Goal: Find contact information: Find contact information

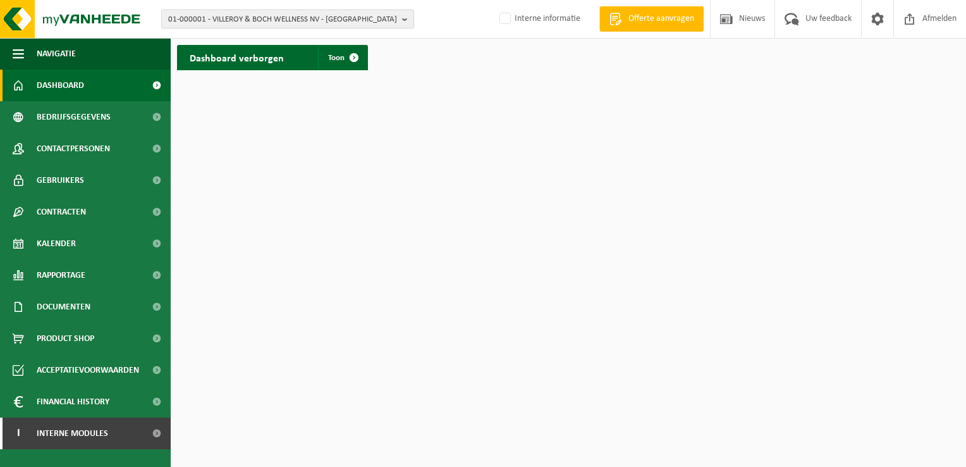
click at [245, 19] on span "01-000001 - VILLEROY & BOCH WELLNESS NV - ROESELARE" at bounding box center [282, 19] width 229 height 19
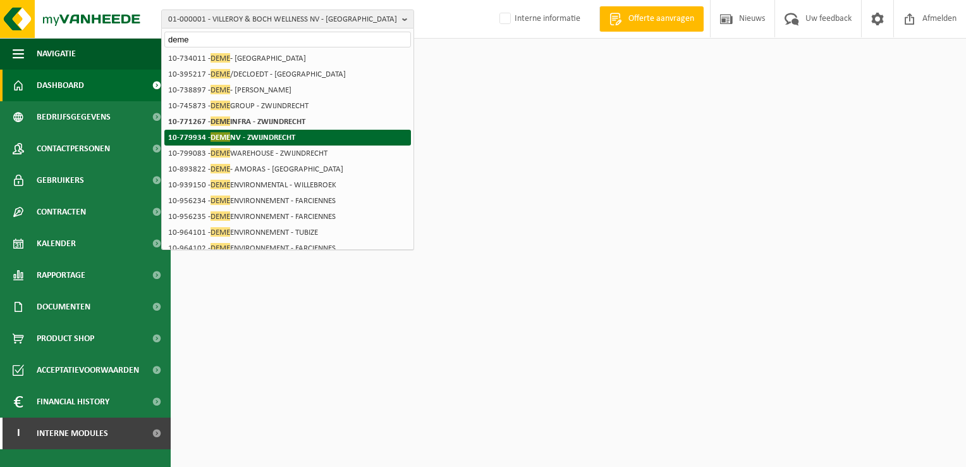
type input "deme"
click at [331, 137] on li "10-779934 - DEME NV - ZWIJNDRECHT" at bounding box center [287, 138] width 247 height 16
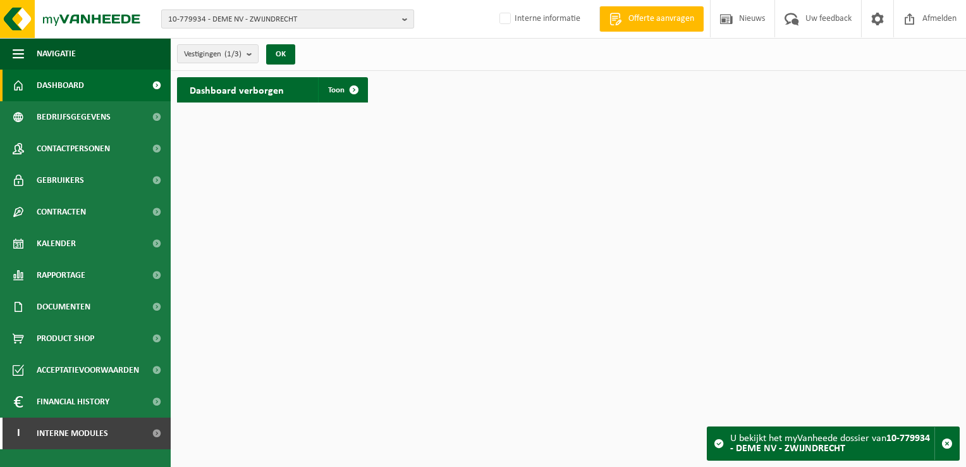
click at [290, 19] on span "10-779934 - DEME NV - ZWIJNDRECHT" at bounding box center [282, 19] width 229 height 19
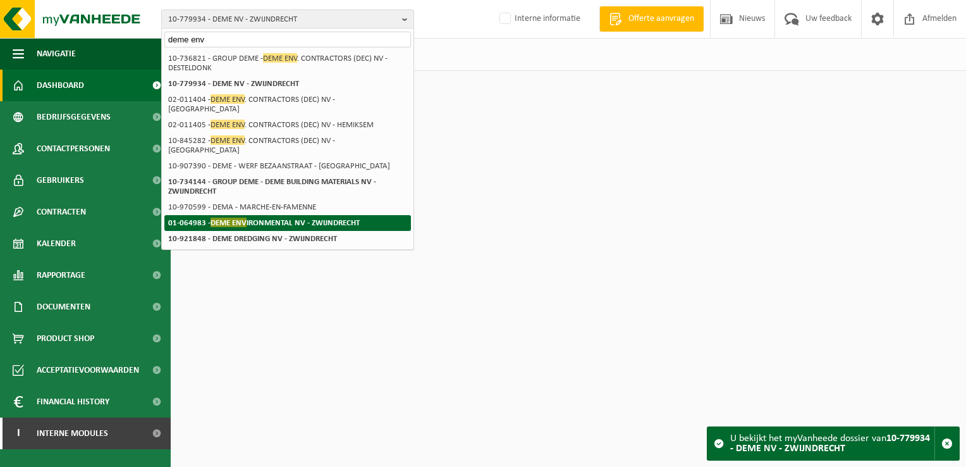
type input "deme env"
click at [311, 218] on strong "01-064983 - DEME ENV IRONMENTAL NV - ZWIJNDRECHT" at bounding box center [264, 222] width 192 height 9
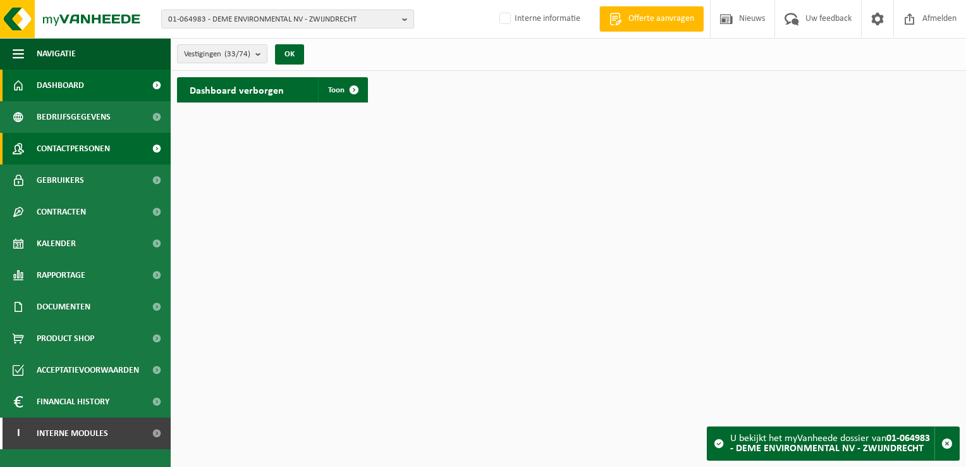
click at [107, 151] on span "Contactpersonen" at bounding box center [73, 149] width 73 height 32
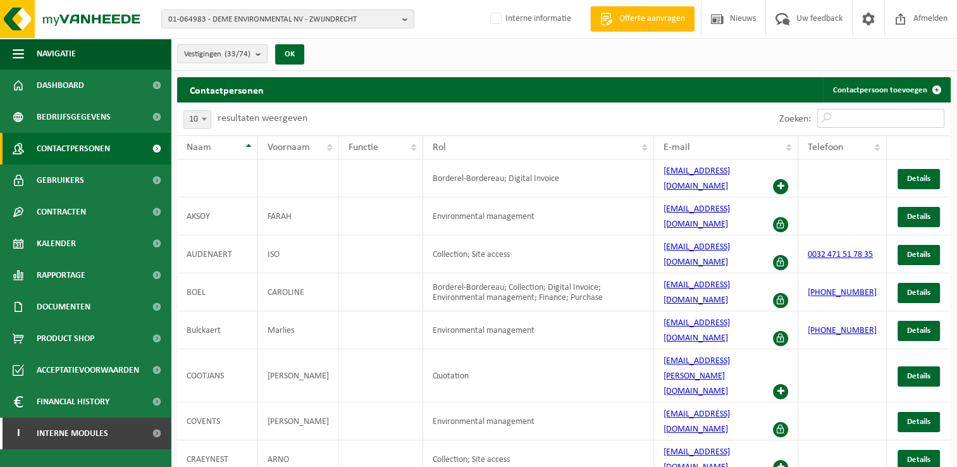
click at [864, 116] on input "Zoeken:" at bounding box center [880, 118] width 127 height 19
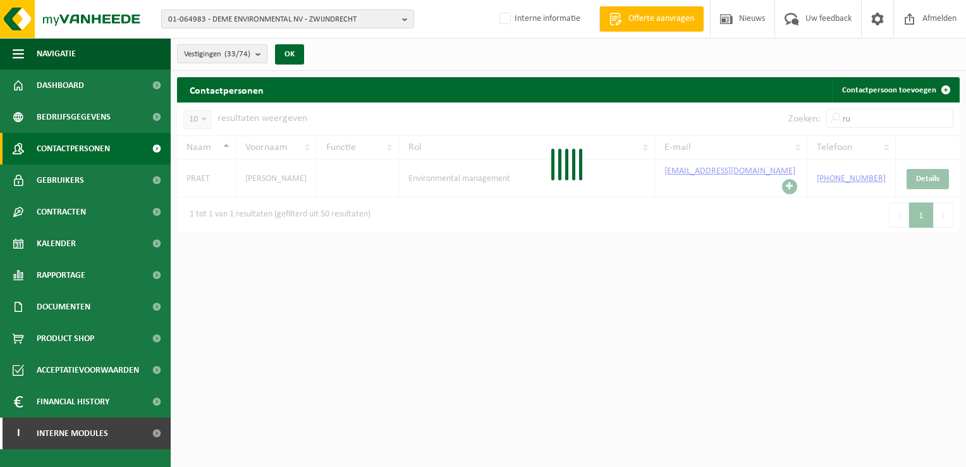
type input "r"
